Goal: Task Accomplishment & Management: Use online tool/utility

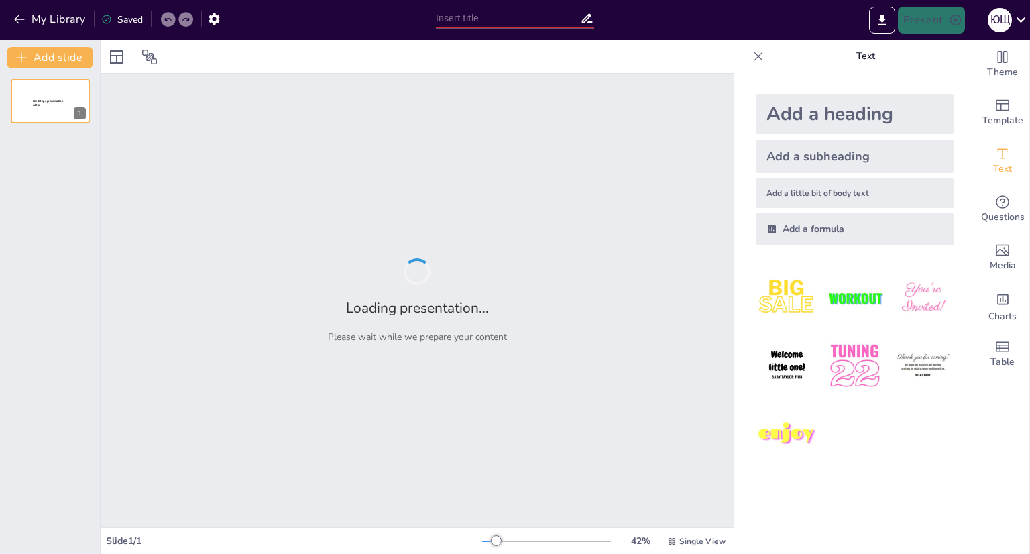
type input "Шляхи покращення захисту трудових прав через спеціалізовану юстицію"
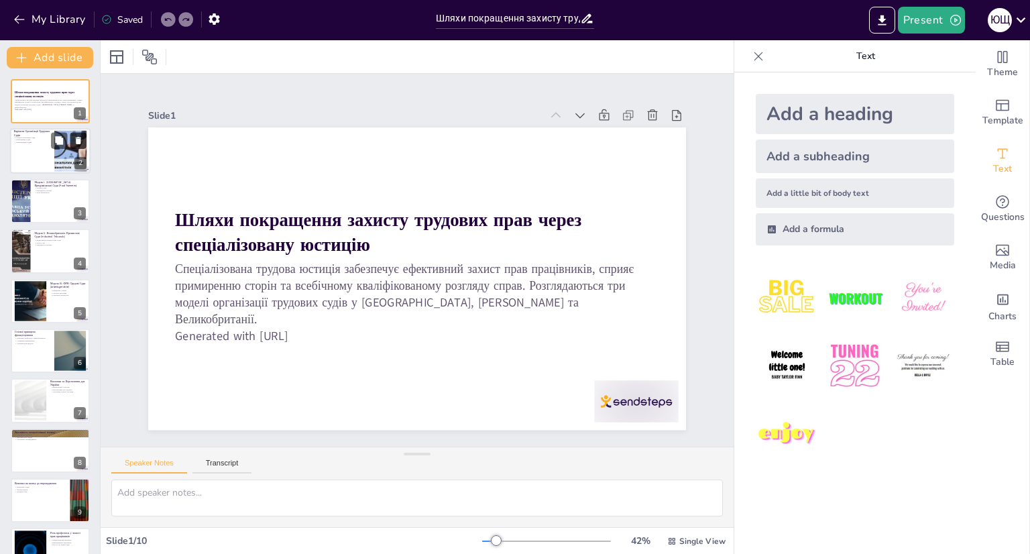
click at [81, 140] on icon at bounding box center [78, 140] width 9 height 9
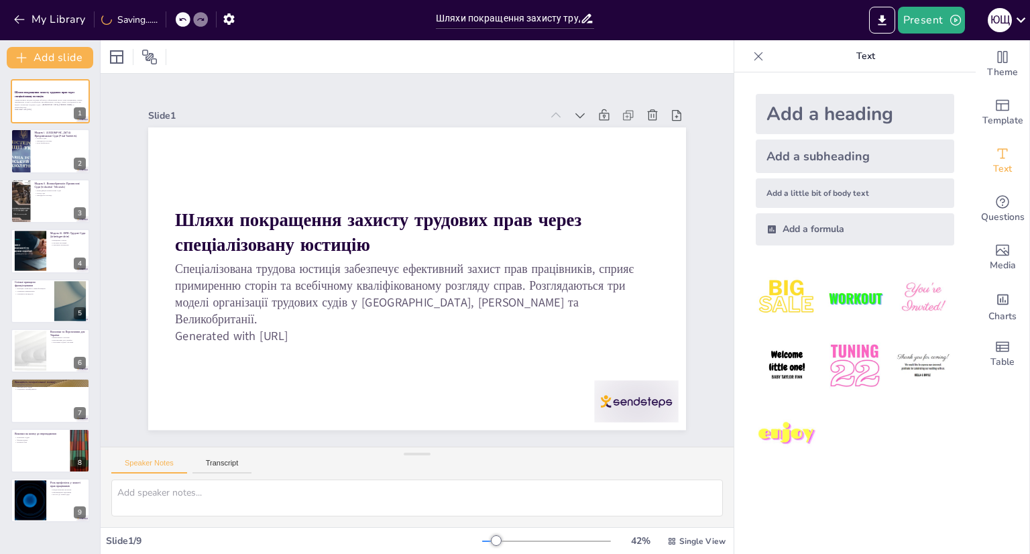
click at [184, 20] on div at bounding box center [192, 19] width 32 height 15
click at [41, 155] on div at bounding box center [50, 152] width 80 height 46
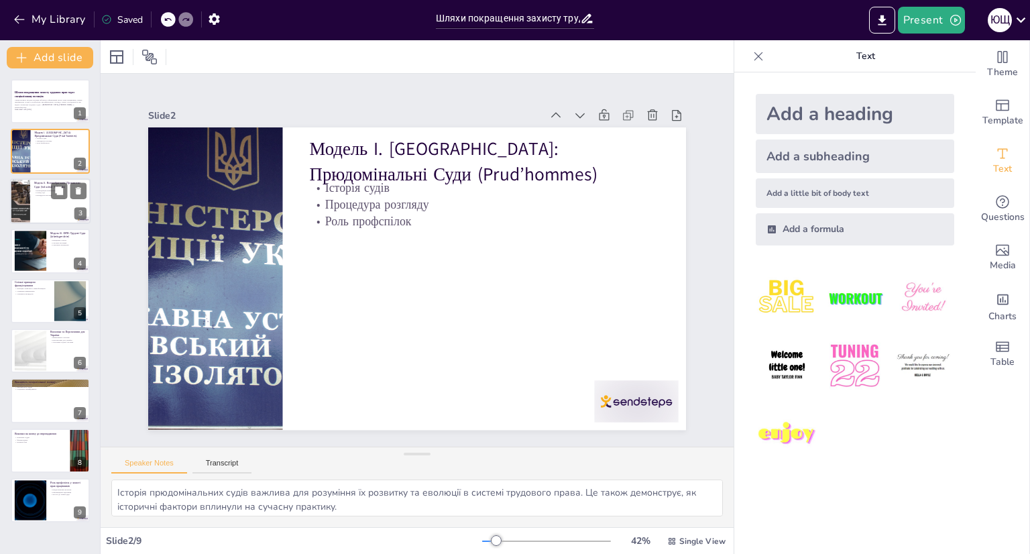
click at [32, 205] on div at bounding box center [50, 201] width 80 height 46
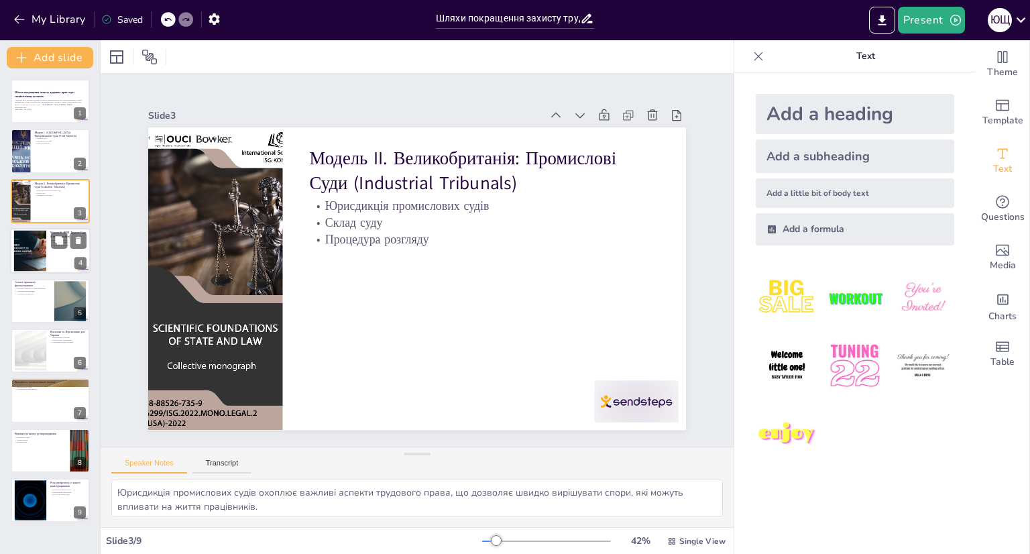
click at [26, 242] on div at bounding box center [29, 251] width 61 height 41
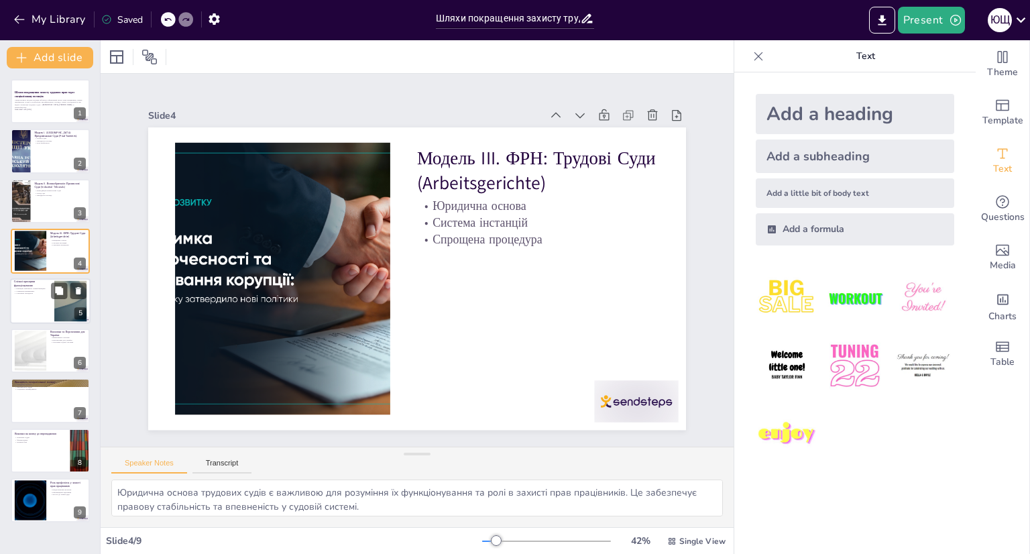
click at [27, 301] on div at bounding box center [50, 301] width 80 height 46
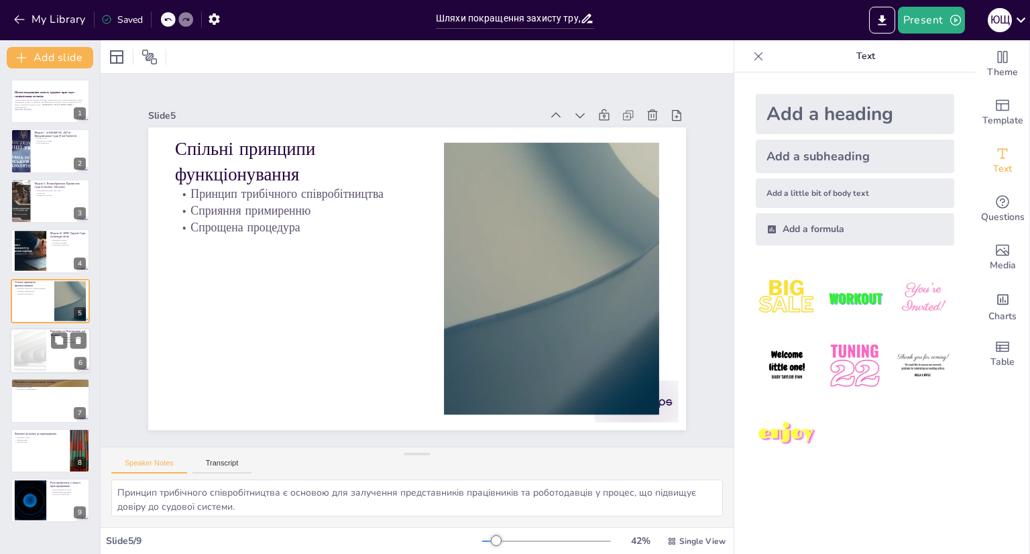
click at [33, 350] on div at bounding box center [30, 351] width 72 height 41
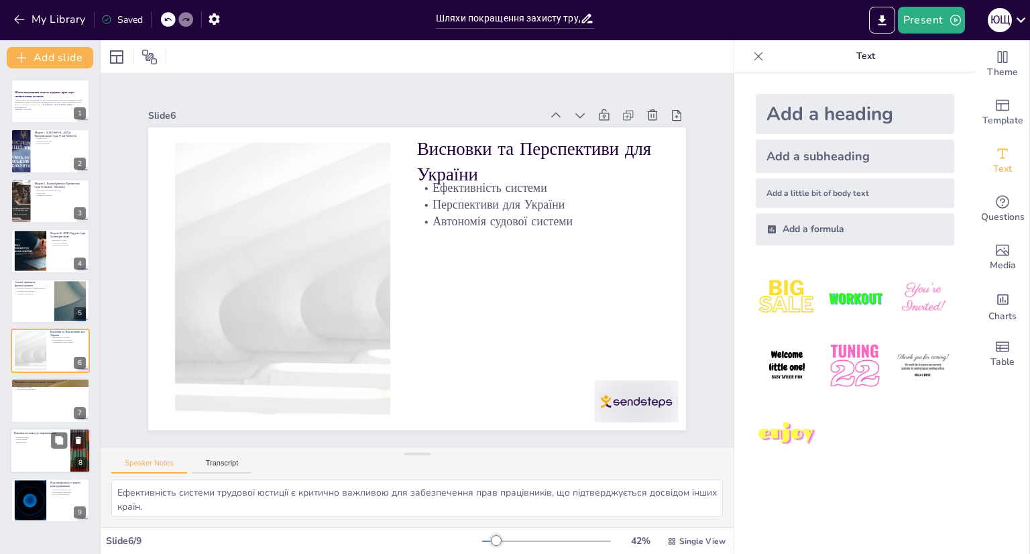
click at [40, 442] on p "Правова база" at bounding box center [40, 442] width 52 height 3
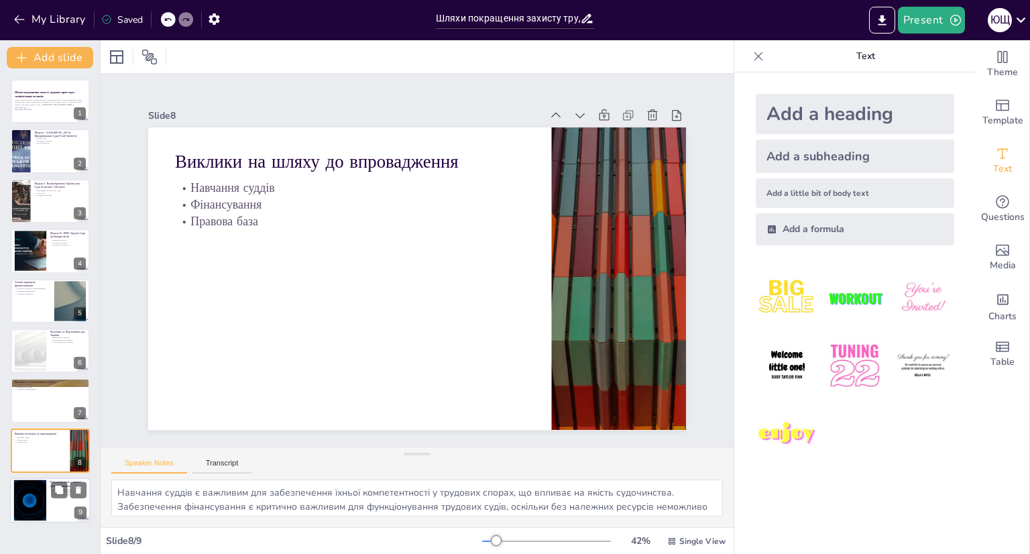
click at [26, 517] on div at bounding box center [30, 500] width 72 height 41
type textarea "Представлення інтересів працівників є важливою функцією профспілок, що дозволяє…"
